Goal: Information Seeking & Learning: Learn about a topic

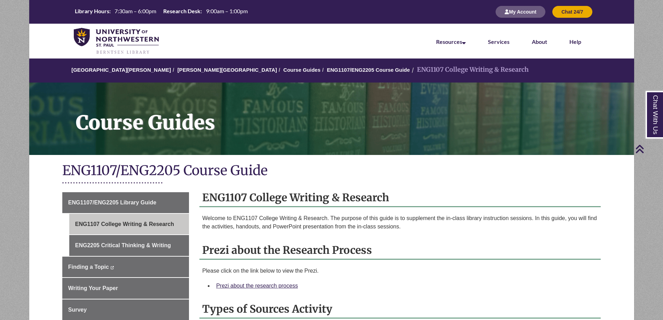
scroll to position [313, 0]
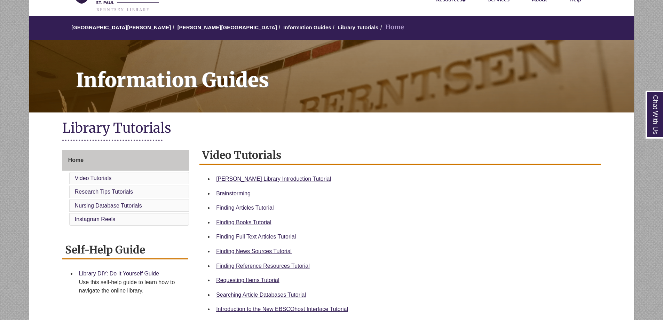
scroll to position [139, 0]
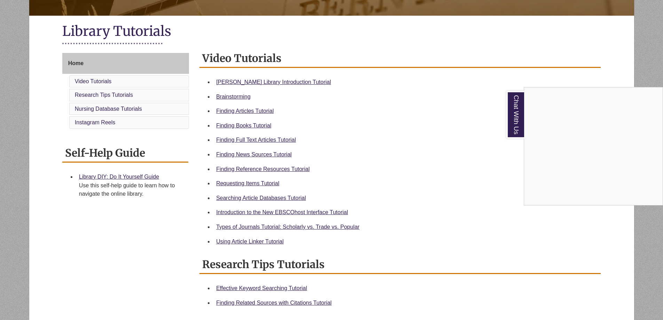
click at [289, 170] on div "Chat With Us" at bounding box center [331, 160] width 663 height 320
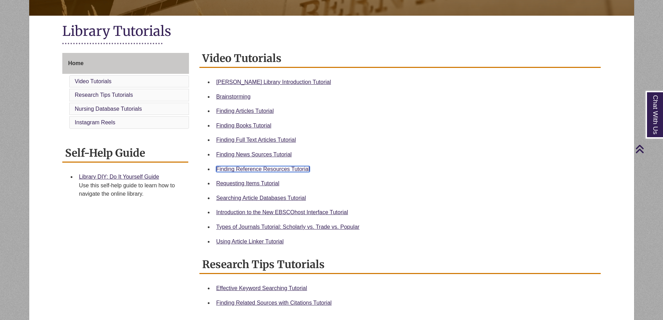
click at [300, 168] on link "Finding Reference Resources Tutorial" at bounding box center [263, 169] width 94 height 6
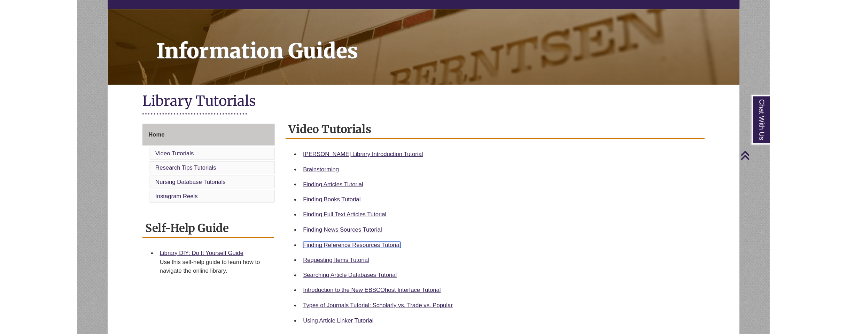
scroll to position [0, 0]
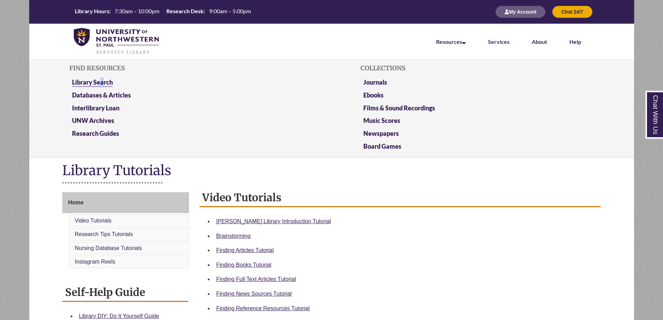
drag, startPoint x: 103, startPoint y: 76, endPoint x: 100, endPoint y: 80, distance: 4.5
click at [100, 80] on div "Find Resources Library Search Databases & Articles Interlibrary Loan UNW Archiv…" at bounding box center [185, 107] width 233 height 93
click at [99, 81] on link "Library Search" at bounding box center [92, 82] width 41 height 9
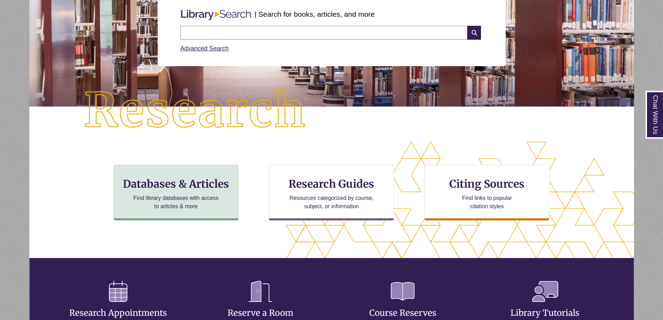
scroll to position [104, 0]
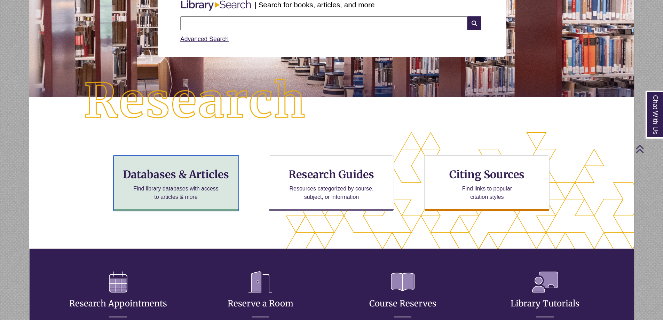
click at [182, 174] on h3 "Databases & Articles" at bounding box center [175, 174] width 113 height 13
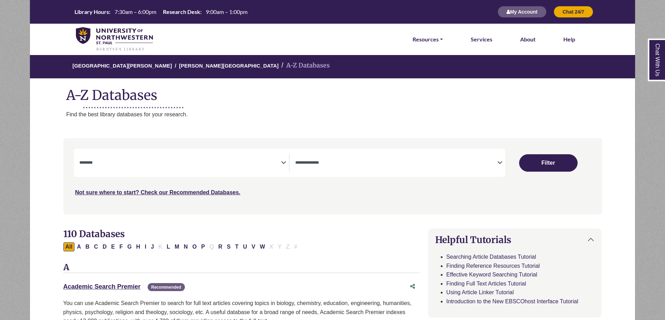
select select "Database Subject Filter"
click at [210, 159] on span "Search filters" at bounding box center [180, 162] width 202 height 6
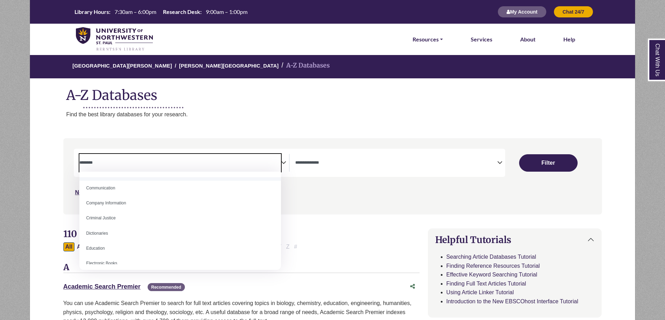
scroll to position [139, 0]
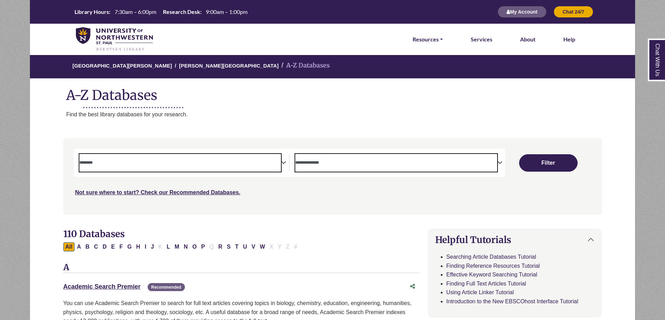
click at [377, 160] on span "Search filters" at bounding box center [396, 162] width 202 height 6
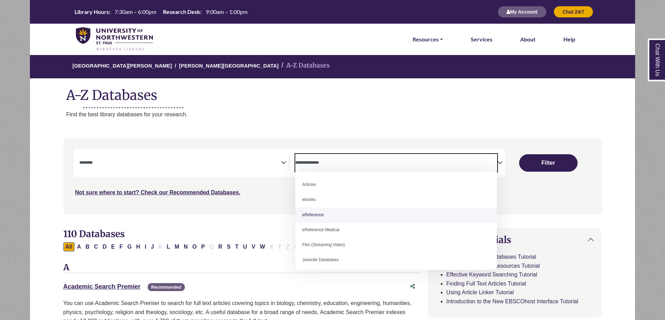
select select "*****"
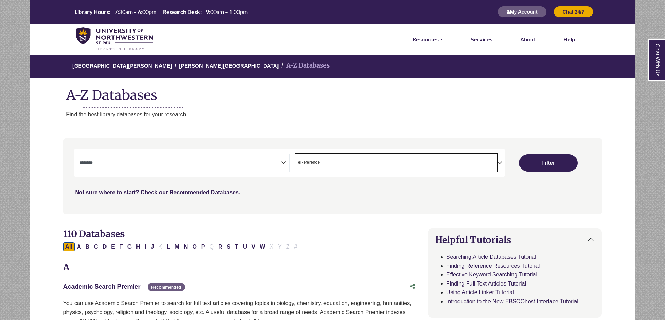
click at [222, 159] on span "Search filters" at bounding box center [180, 162] width 202 height 6
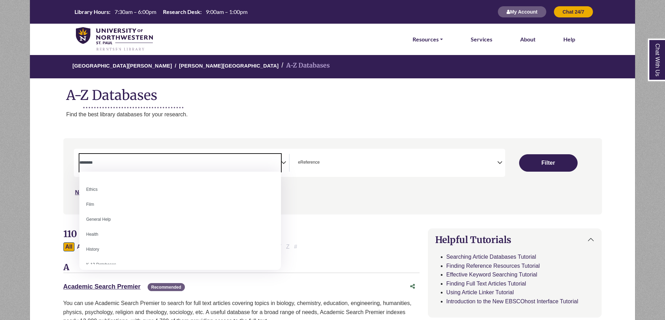
scroll to position [279, 0]
select select "*****"
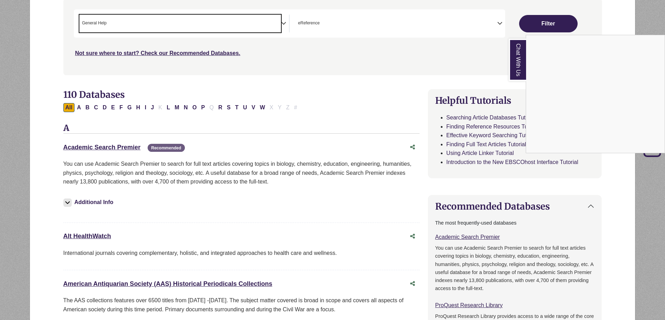
scroll to position [35, 0]
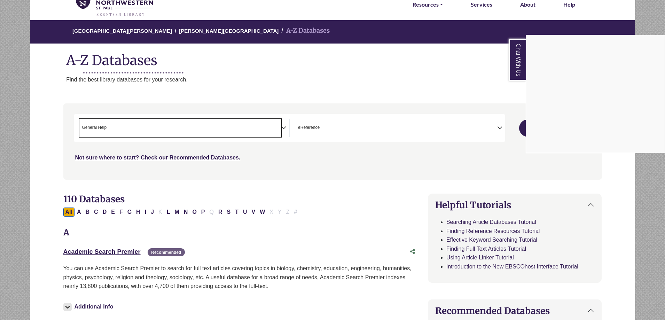
click at [297, 169] on div "Chat With Us" at bounding box center [332, 160] width 665 height 320
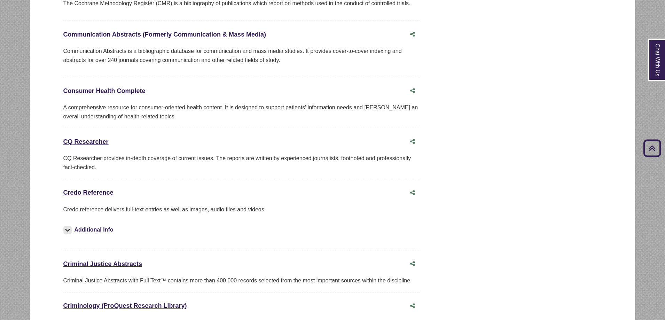
scroll to position [1532, 0]
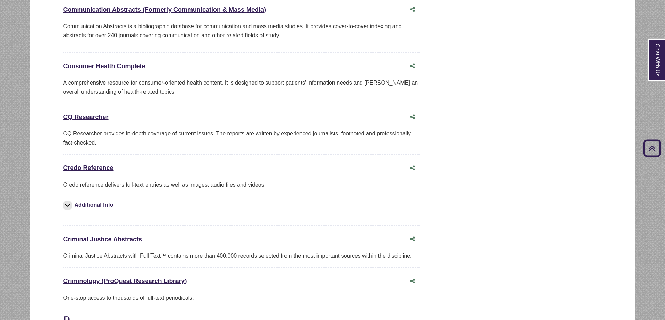
click at [92, 163] on div "Credo Reference This link opens in a new window" at bounding box center [234, 168] width 342 height 10
click at [91, 164] on link "Credo Reference This link opens in a new window" at bounding box center [88, 167] width 50 height 7
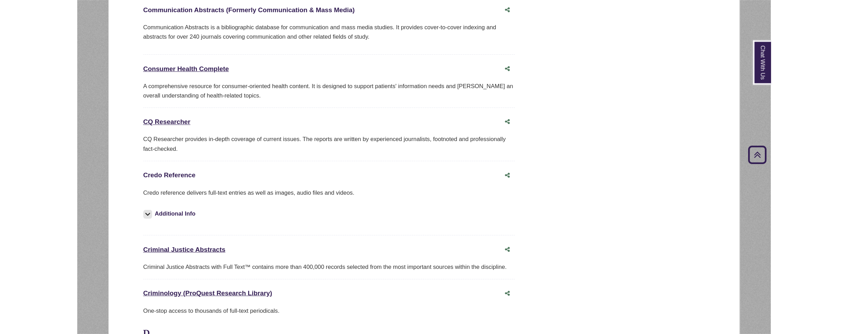
scroll to position [1568, 0]
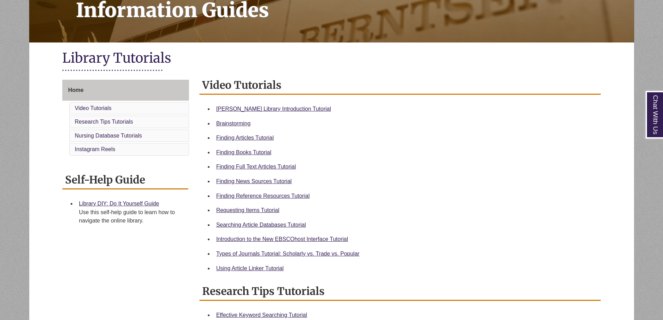
scroll to position [139, 0]
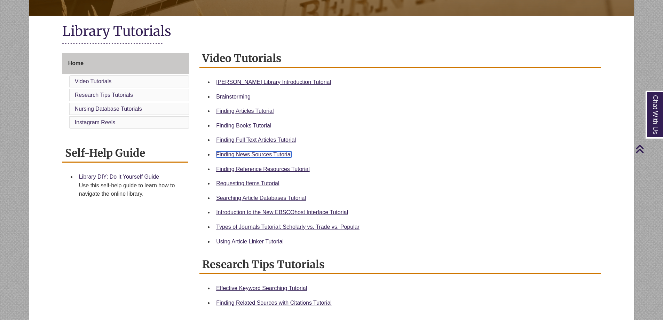
click at [267, 154] on link "Finding News Sources Tutorial" at bounding box center [254, 154] width 76 height 6
